Goal: Complete application form: Complete application form

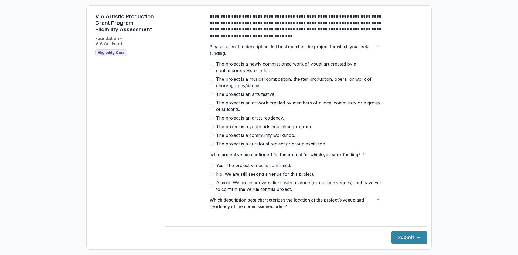
click at [244, 72] on span "The project is a newly commissioned work of visual art created by a contemporar…" at bounding box center [299, 67] width 166 height 13
click at [236, 192] on span "Almost. We are in conversations with a venue (or multiple venues), but have yet…" at bounding box center [299, 185] width 166 height 13
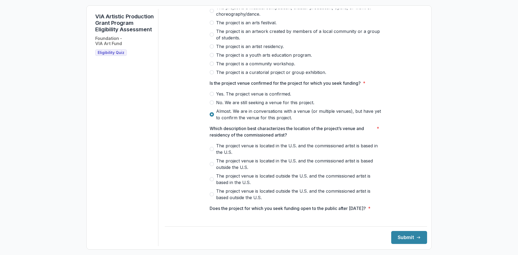
scroll to position [81, 0]
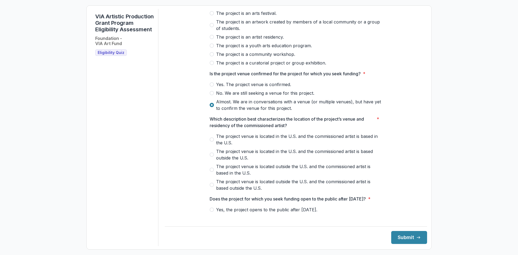
click at [267, 140] on span "The project venue is located in the U.S. and the commissioned artist is based i…" at bounding box center [299, 139] width 166 height 13
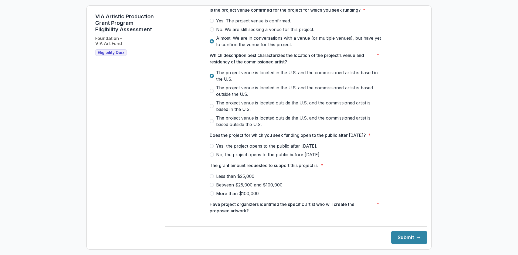
scroll to position [162, 0]
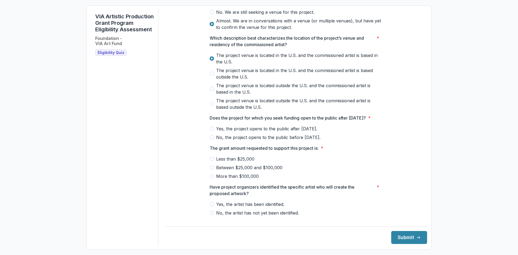
click at [251, 132] on span "Yes, the project opens to the public after [DATE]." at bounding box center [266, 128] width 101 height 6
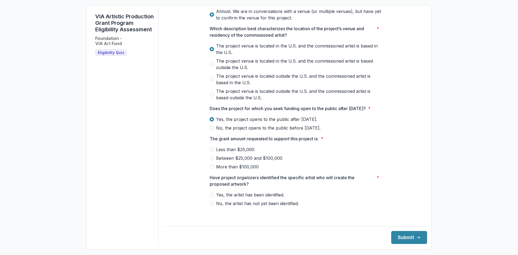
scroll to position [178, 0]
click at [238, 161] on span "Between $25,000 and $100,000" at bounding box center [249, 158] width 66 height 6
click at [260, 198] on span "Yes, the artist has been identified." at bounding box center [250, 194] width 68 height 6
click at [397, 233] on button "Submit" at bounding box center [409, 237] width 36 height 13
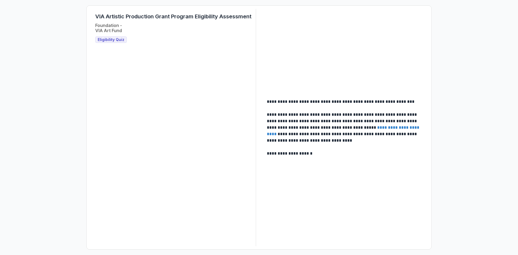
click at [404, 129] on link "**********" at bounding box center [343, 130] width 153 height 11
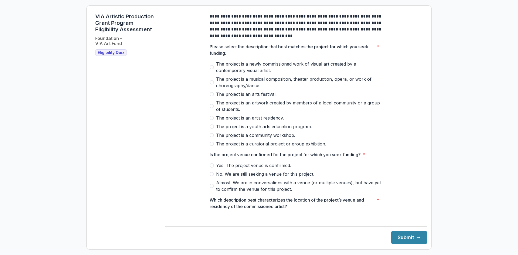
click at [255, 147] on span "The project is a curatorial project or group exhibition." at bounding box center [271, 143] width 110 height 6
click at [241, 74] on span "The project is a newly commissioned work of visual art created by a contemporar…" at bounding box center [299, 67] width 166 height 13
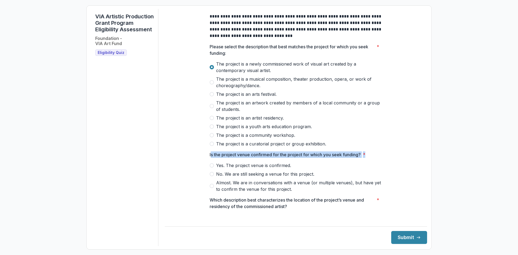
drag, startPoint x: 212, startPoint y: 159, endPoint x: 377, endPoint y: 161, distance: 165.0
click at [377, 158] on span "Is the project venue confirmed for the project for which you seek funding? *" at bounding box center [293, 154] width 169 height 6
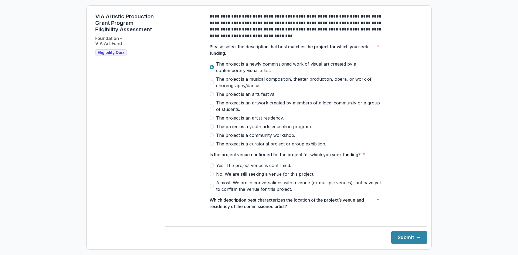
click at [380, 162] on div "Is the project venue confirmed for the project for which you seek funding? * Ye…" at bounding box center [295, 171] width 173 height 41
click at [284, 177] on span "No. We are still seeking a venue for this project." at bounding box center [265, 174] width 98 height 6
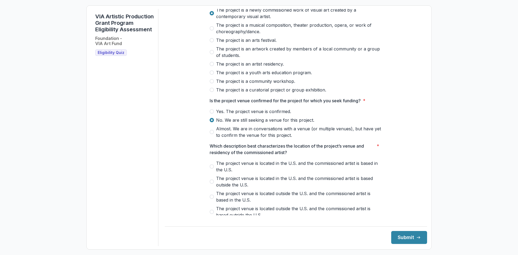
scroll to position [81, 0]
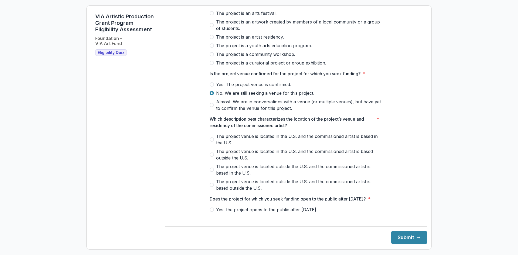
click at [222, 141] on span "The project venue is located in the U.S. and the commissioned artist is based i…" at bounding box center [299, 139] width 166 height 13
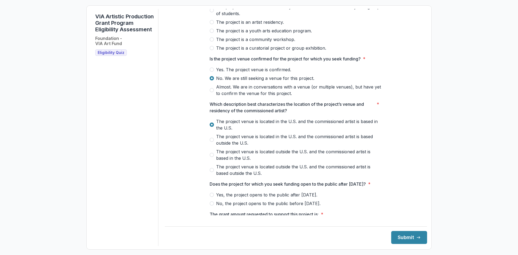
scroll to position [108, 0]
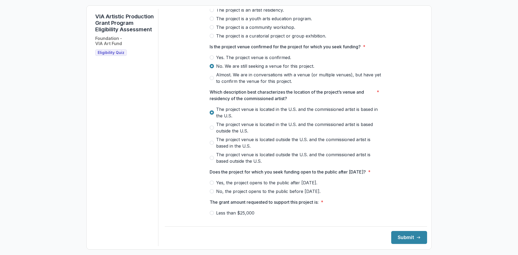
click at [287, 186] on span "Yes, the project opens to the public after [DATE]." at bounding box center [266, 182] width 101 height 6
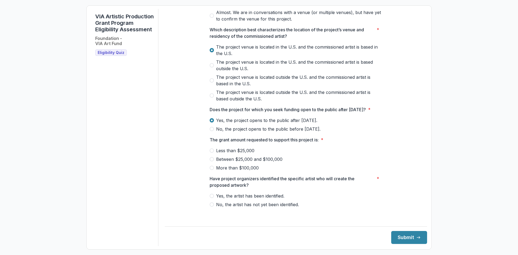
scroll to position [178, 0]
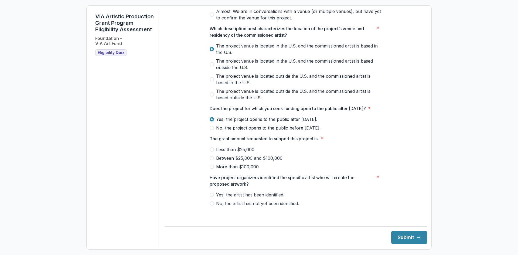
click at [250, 153] on span "Less than $25,000" at bounding box center [235, 149] width 38 height 6
click at [219, 198] on span "Yes, the artist has been identified." at bounding box center [250, 194] width 68 height 6
click at [399, 234] on button "Submit" at bounding box center [409, 237] width 36 height 13
